Goal: Task Accomplishment & Management: Manage account settings

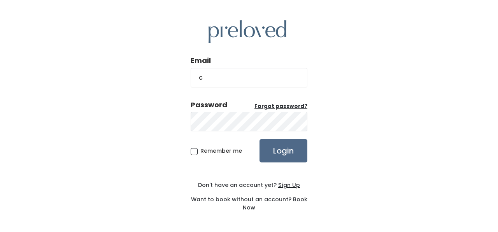
type input "[PERSON_NAME][EMAIL_ADDRESS][PERSON_NAME][DOMAIN_NAME]"
click at [259, 139] on input "Login" at bounding box center [283, 150] width 48 height 23
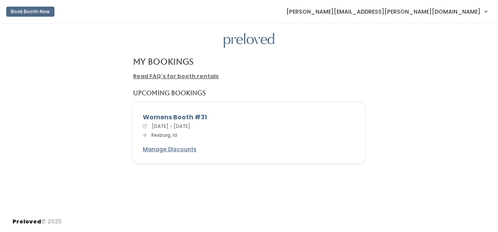
click at [194, 76] on link "Read FAQ's for booth rentals" at bounding box center [176, 76] width 86 height 8
click at [174, 146] on u "Manage Discounts" at bounding box center [170, 149] width 54 height 8
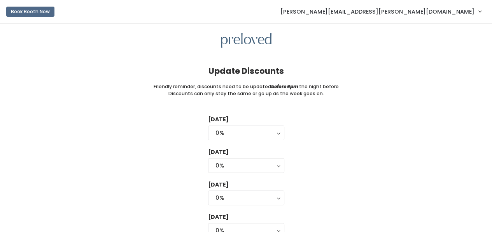
scroll to position [62, 0]
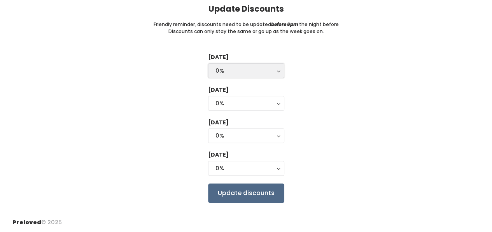
click at [274, 77] on button "0%" at bounding box center [246, 70] width 76 height 15
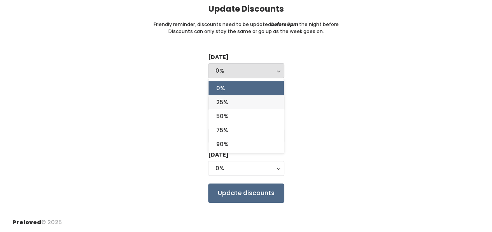
click at [258, 101] on link "25%" at bounding box center [245, 102] width 75 height 14
select select "25%"
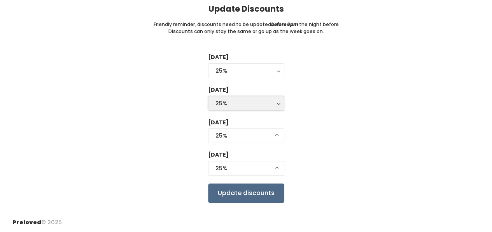
click at [262, 99] on div "25%" at bounding box center [245, 103] width 61 height 9
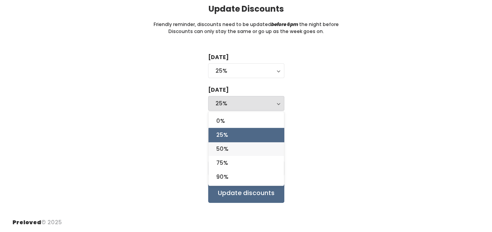
click at [229, 149] on link "50%" at bounding box center [245, 149] width 75 height 14
select select "50%"
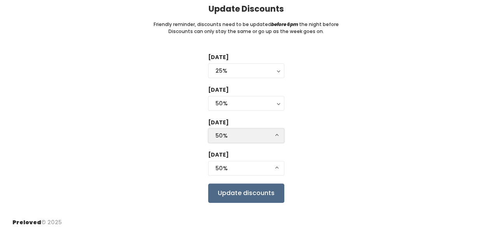
click at [246, 134] on div "50%" at bounding box center [245, 135] width 61 height 9
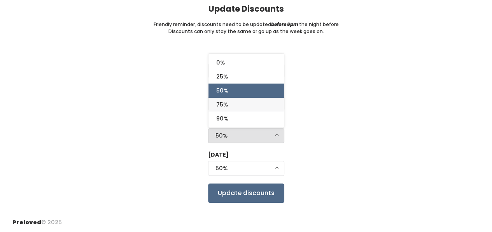
click at [249, 100] on link "75%" at bounding box center [245, 105] width 75 height 14
select select "75%"
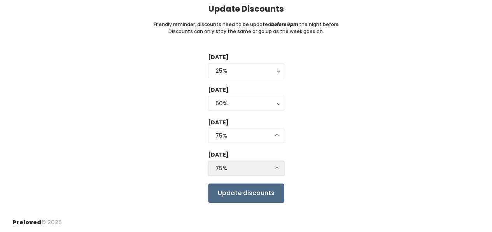
click at [243, 171] on div "75%" at bounding box center [245, 168] width 61 height 9
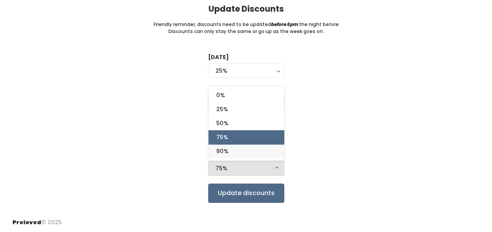
click at [249, 150] on link "90%" at bounding box center [245, 151] width 75 height 14
select select "90%"
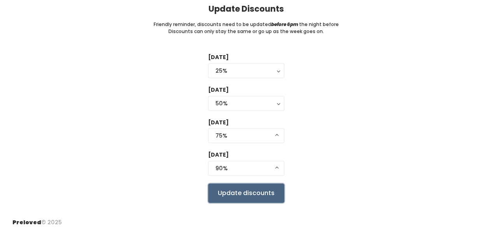
click at [258, 194] on input "Update discounts" at bounding box center [246, 193] width 76 height 19
